Goal: Check status: Check status

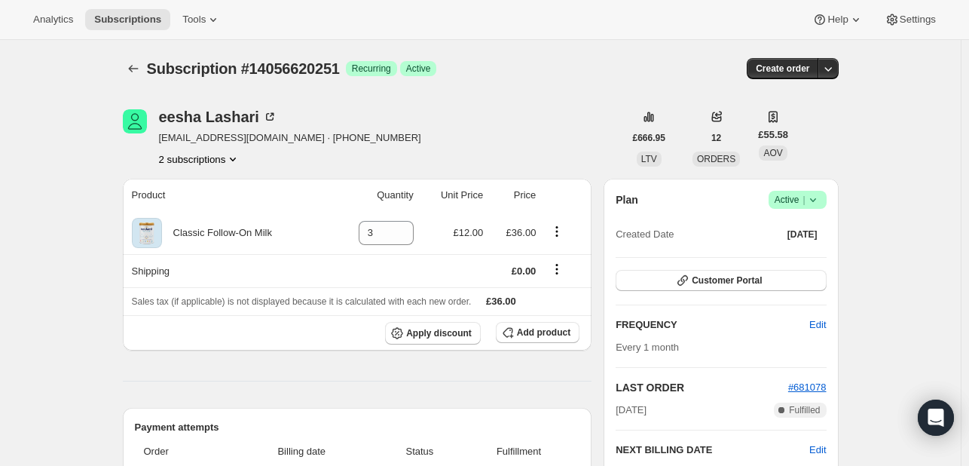
click at [235, 160] on icon "Product actions" at bounding box center [233, 159] width 6 height 4
click at [190, 210] on span "21560393947" at bounding box center [181, 211] width 60 height 11
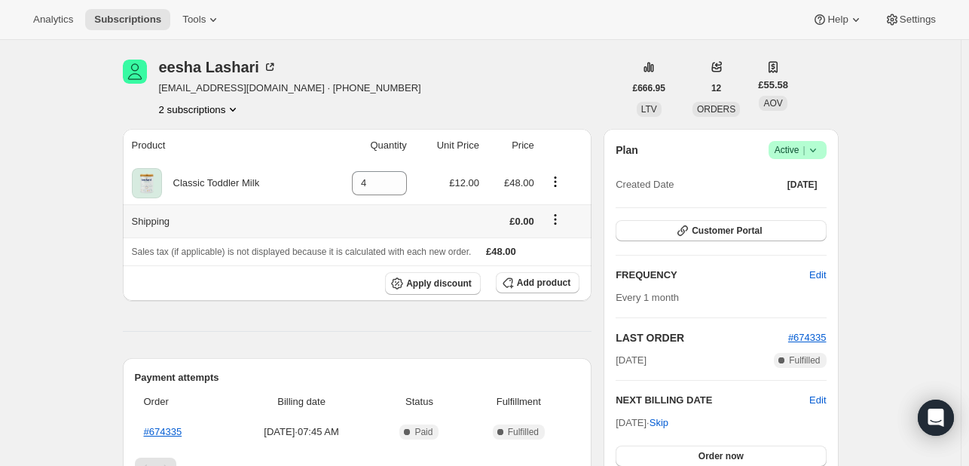
scroll to position [75, 0]
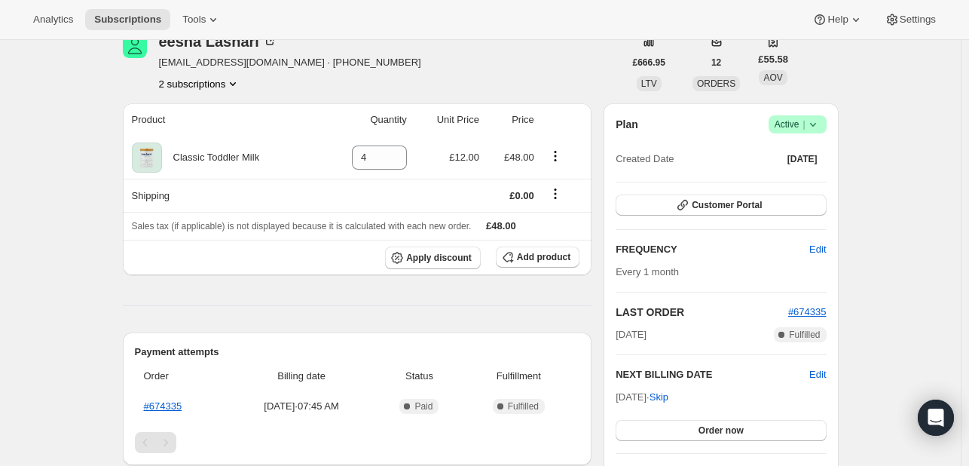
click at [234, 79] on icon "Product actions" at bounding box center [232, 83] width 15 height 15
click at [201, 115] on span "14056620251" at bounding box center [181, 110] width 60 height 11
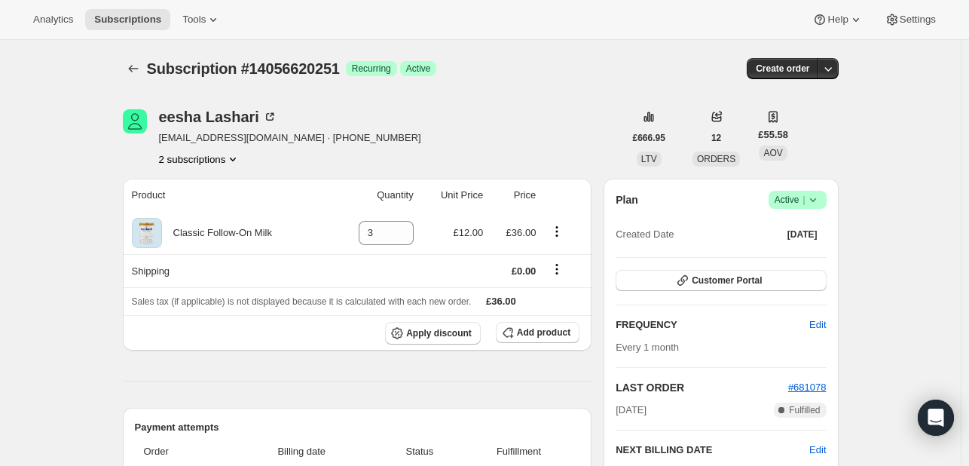
click at [239, 156] on icon "Product actions" at bounding box center [232, 158] width 15 height 15
click at [197, 215] on span "21560393947" at bounding box center [181, 211] width 60 height 11
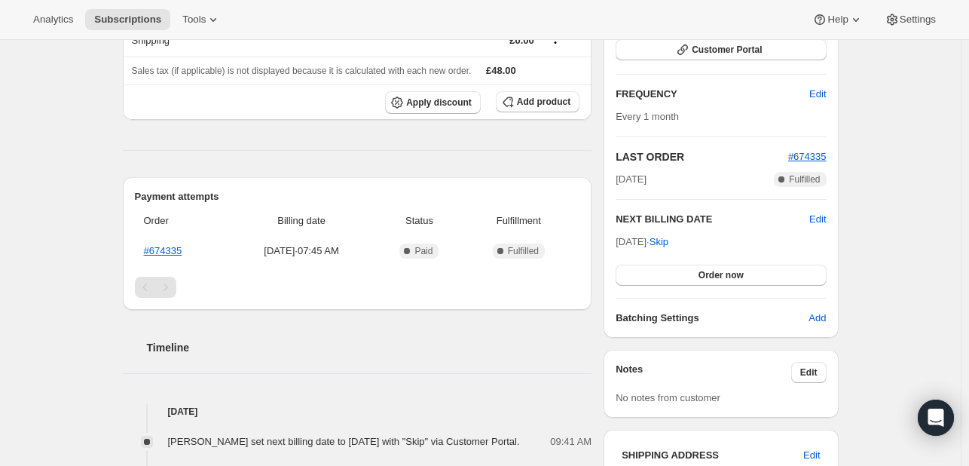
scroll to position [151, 0]
